Goal: Transaction & Acquisition: Obtain resource

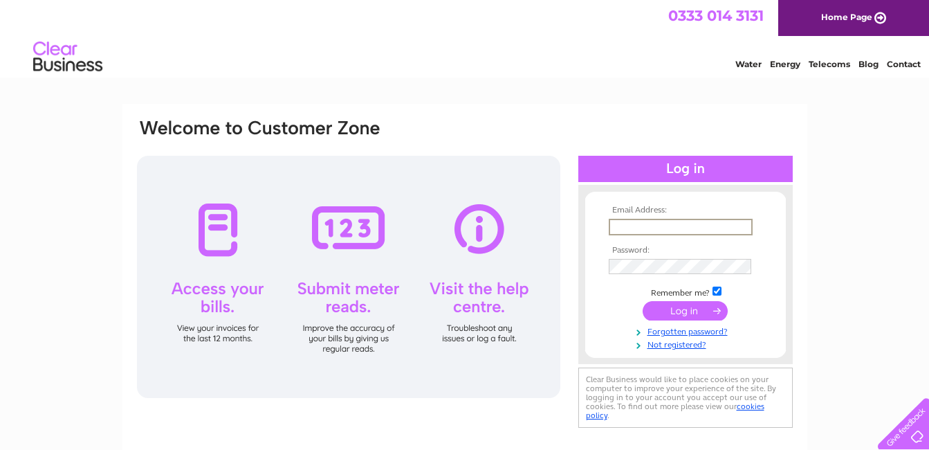
click at [629, 225] on input "text" at bounding box center [681, 227] width 144 height 17
type input "Finance@journeycall.com"
click at [686, 311] on input "submit" at bounding box center [684, 310] width 85 height 19
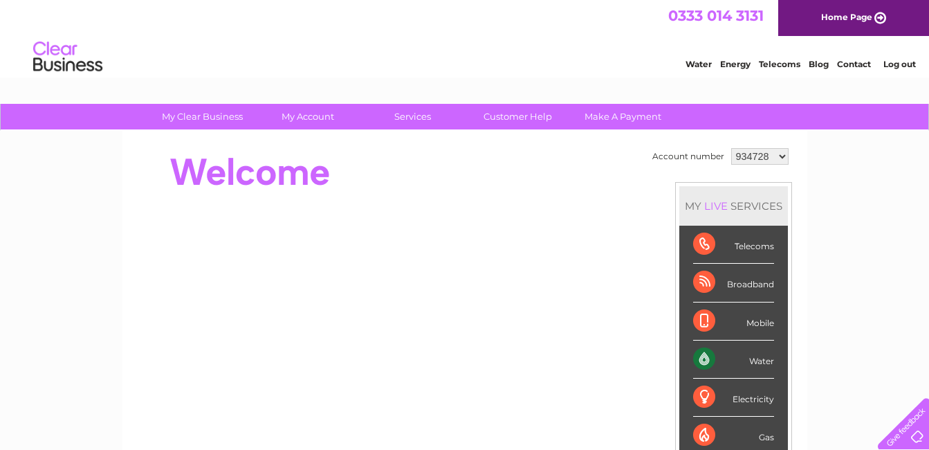
click at [773, 154] on select "934728 1121007" at bounding box center [759, 156] width 57 height 17
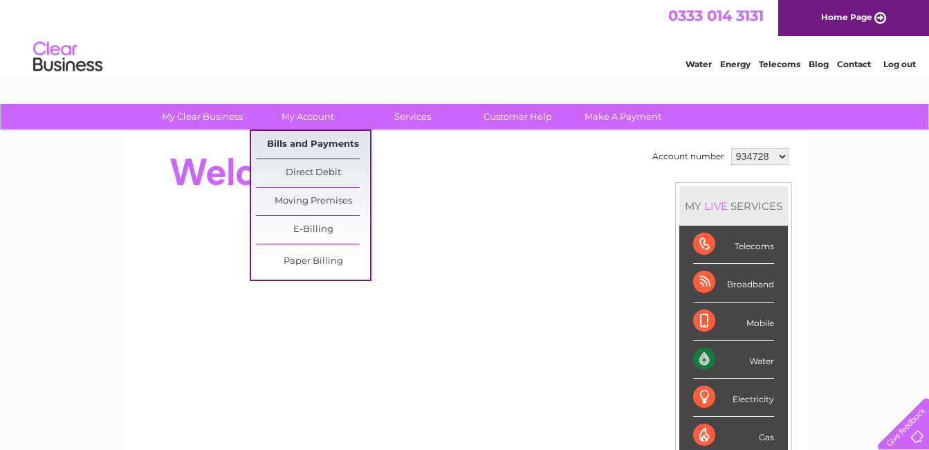
click at [297, 146] on link "Bills and Payments" at bounding box center [313, 145] width 114 height 28
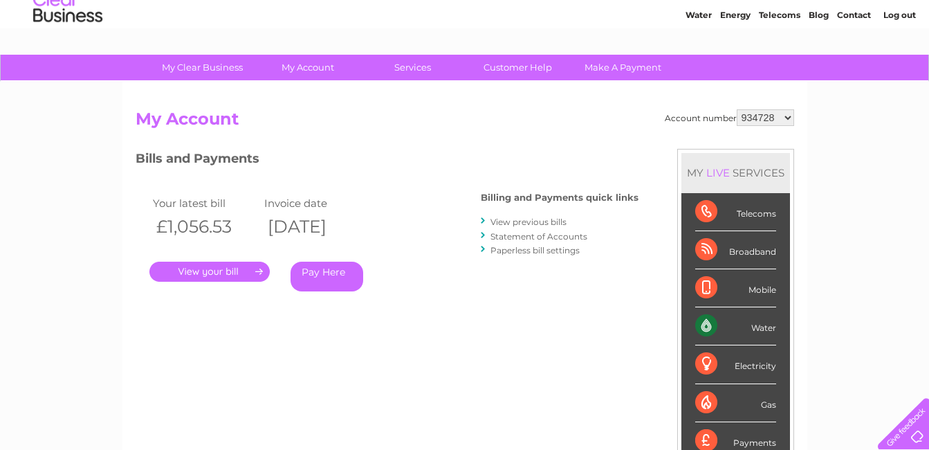
scroll to position [69, 0]
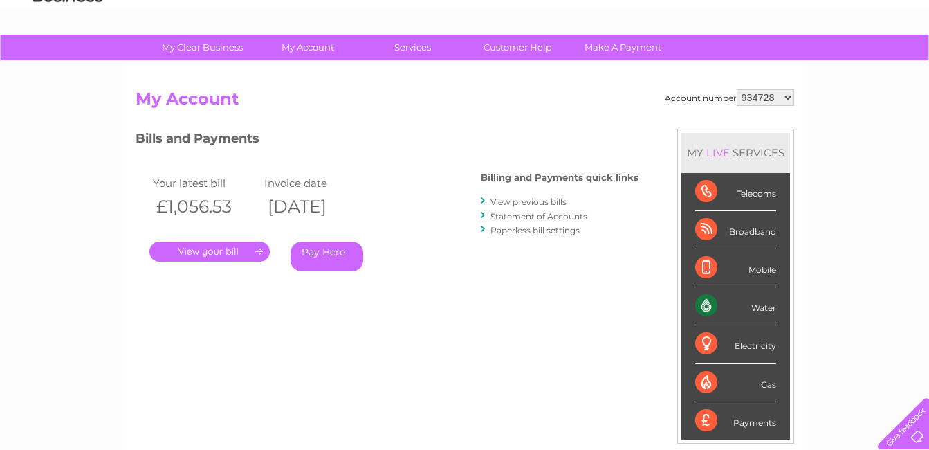
click at [216, 243] on link "." at bounding box center [209, 251] width 120 height 20
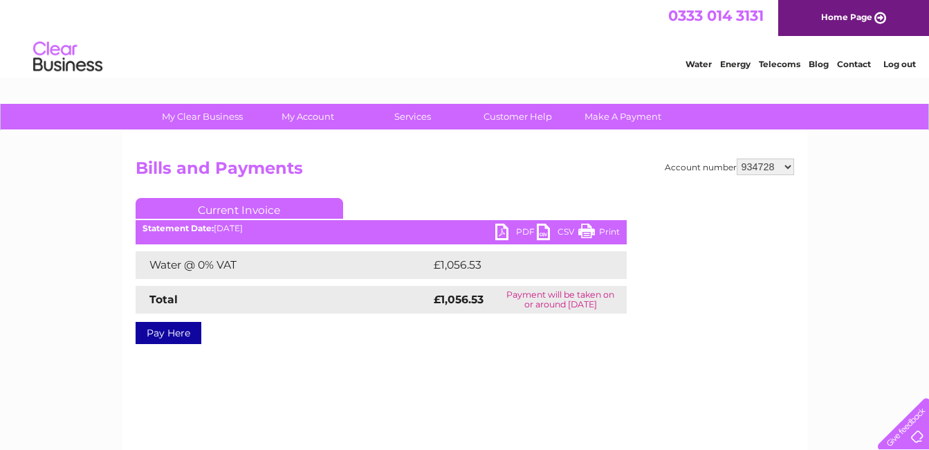
click at [516, 227] on link "PDF" at bounding box center [515, 233] width 41 height 20
click at [786, 169] on select "934728 1121007" at bounding box center [765, 166] width 57 height 17
select select "1121007"
click at [737, 158] on select "934728 1121007" at bounding box center [765, 166] width 57 height 17
click at [501, 232] on link "PDF" at bounding box center [515, 233] width 41 height 20
